Goal: Navigation & Orientation: Understand site structure

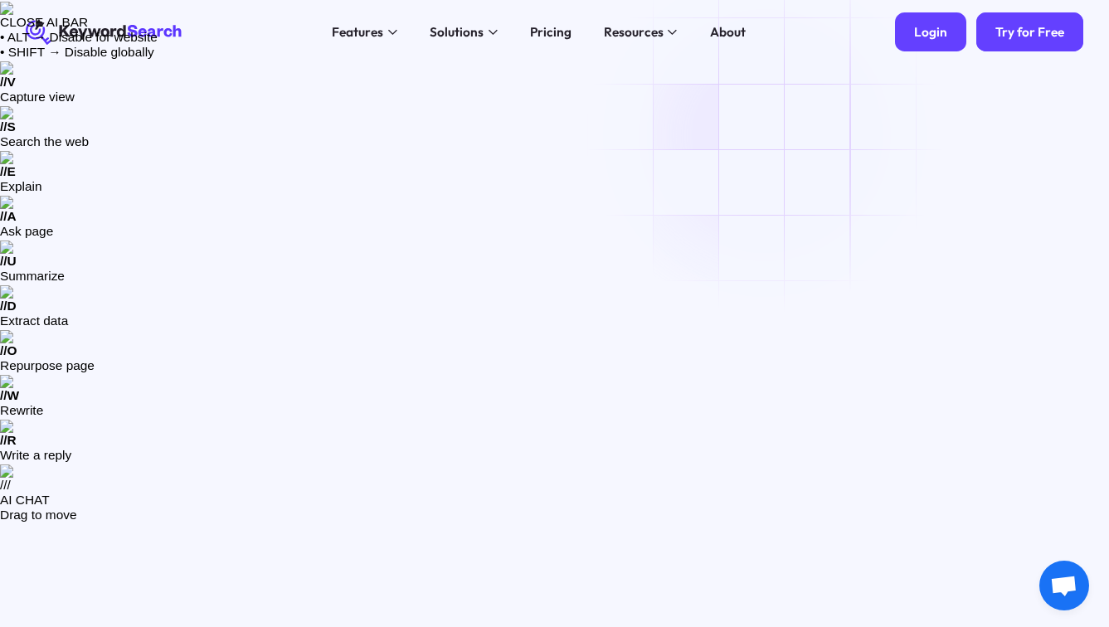
click at [930, 33] on div "Login" at bounding box center [930, 32] width 33 height 16
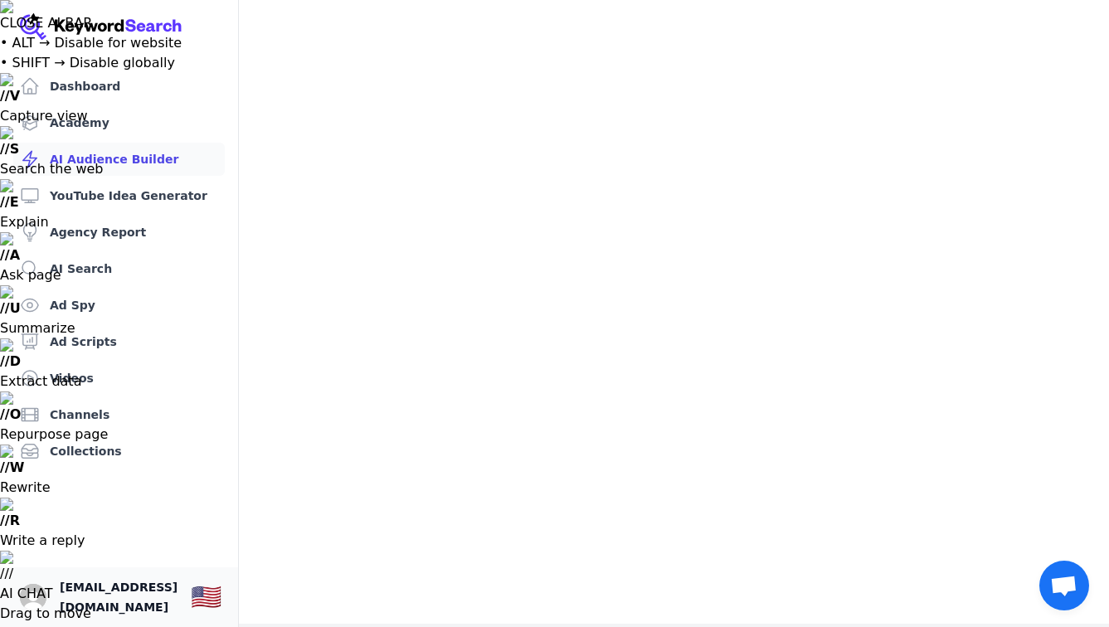
click at [140, 589] on span "[EMAIL_ADDRESS][DOMAIN_NAME]" at bounding box center [119, 597] width 118 height 40
click at [98, 442] on link "Collections" at bounding box center [119, 451] width 212 height 33
click at [102, 406] on link "Channels" at bounding box center [119, 414] width 212 height 33
click at [102, 371] on link "Videos" at bounding box center [119, 378] width 212 height 33
click at [96, 343] on link "Ad Scripts" at bounding box center [119, 341] width 212 height 33
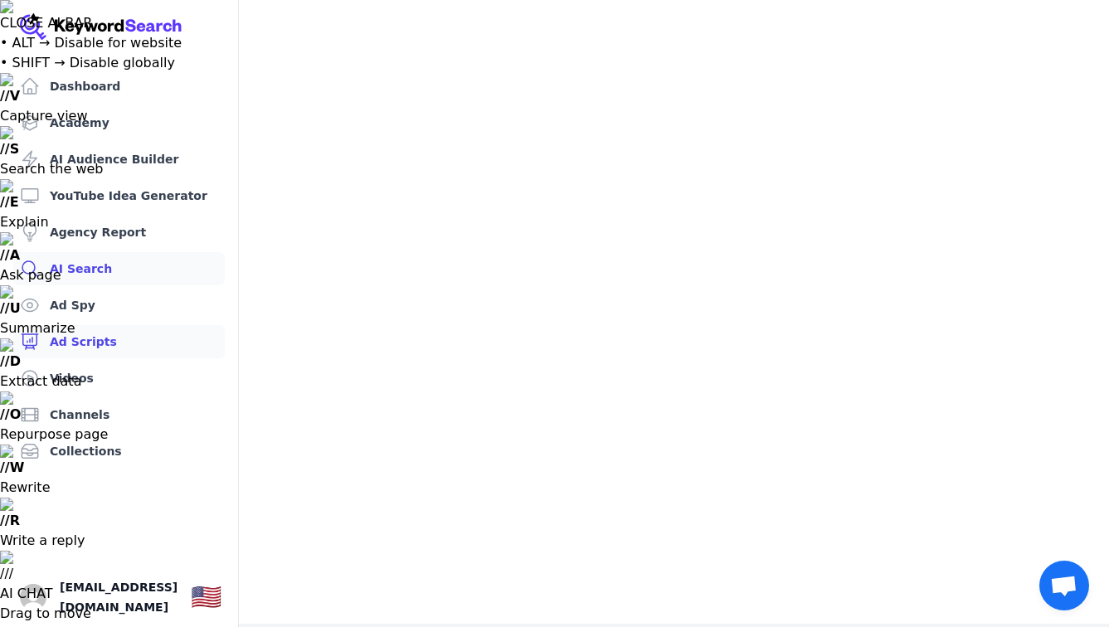
click at [92, 284] on link "AI Search" at bounding box center [119, 268] width 212 height 33
click at [88, 306] on link "Ad Spy" at bounding box center [119, 305] width 212 height 33
click at [93, 267] on link "AI Search" at bounding box center [119, 268] width 212 height 33
click at [97, 247] on link "Agency Report" at bounding box center [119, 232] width 212 height 33
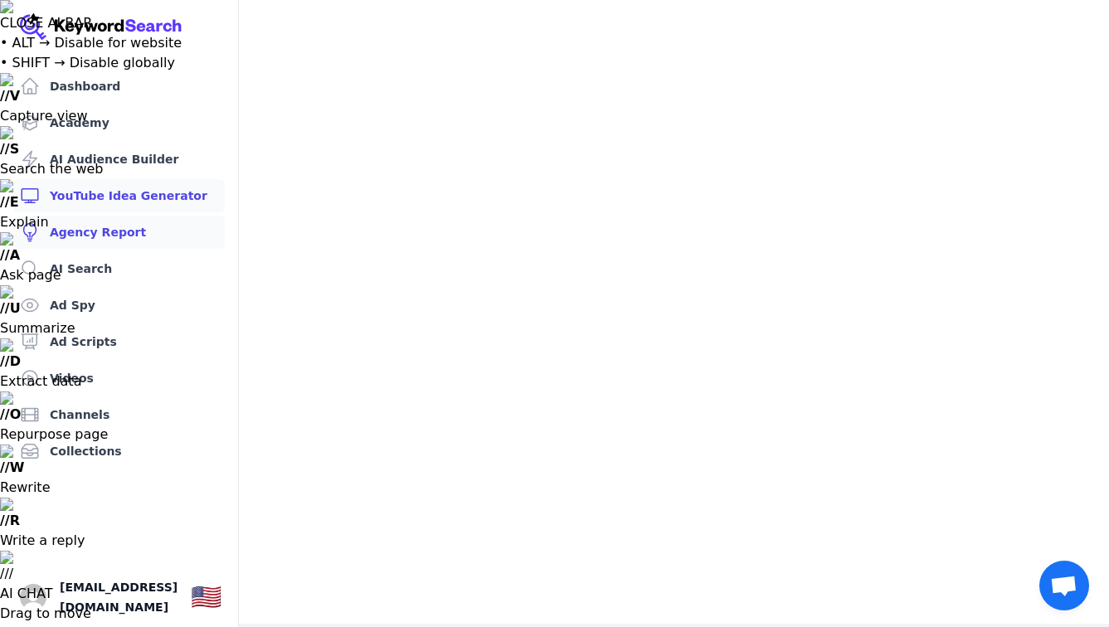
click at [107, 210] on link "YouTube Idea Generator" at bounding box center [119, 195] width 212 height 33
click at [115, 171] on link "AI Audience Builder" at bounding box center [119, 159] width 212 height 33
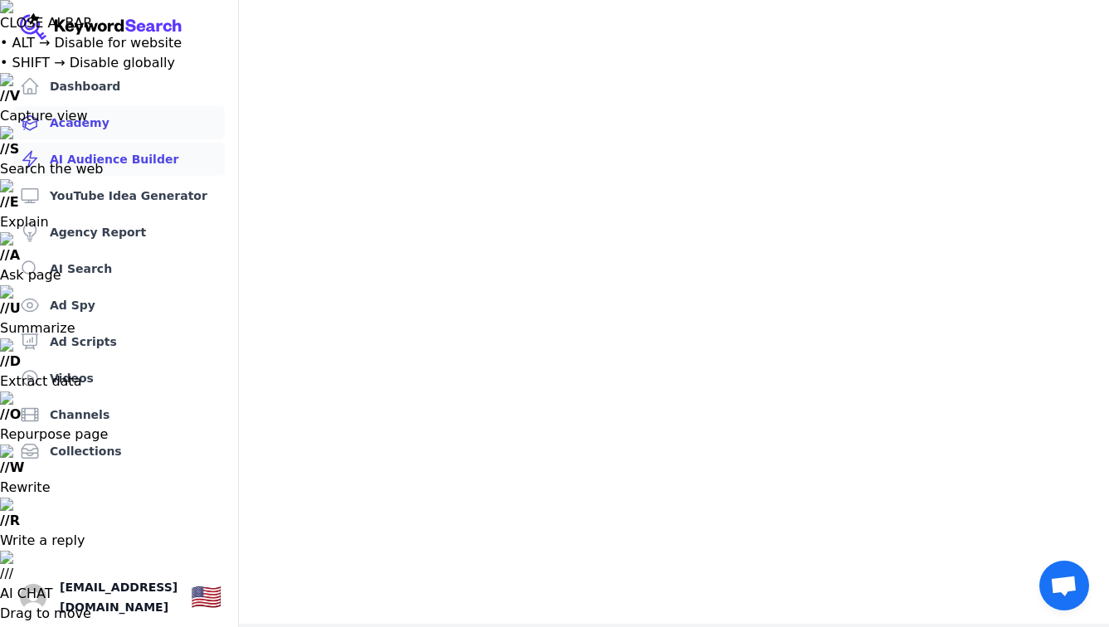
click at [105, 134] on link "Academy" at bounding box center [119, 122] width 212 height 33
click at [95, 95] on link "Dashboard" at bounding box center [119, 86] width 212 height 33
